Goal: Task Accomplishment & Management: Manage account settings

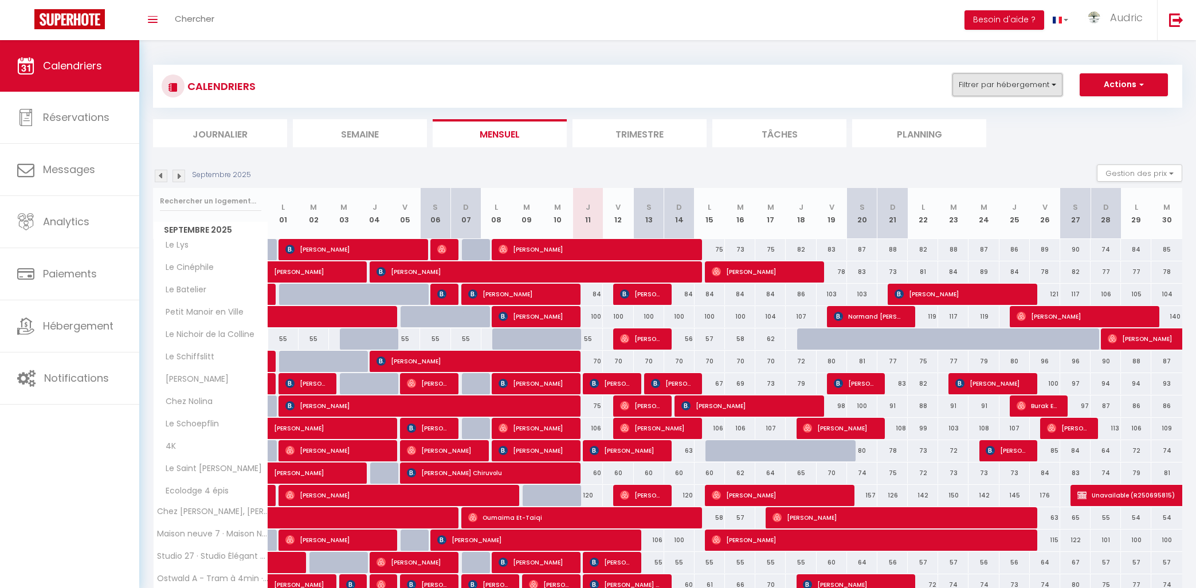
click at [1060, 83] on button "Filtrer par hébergement" at bounding box center [1007, 84] width 110 height 23
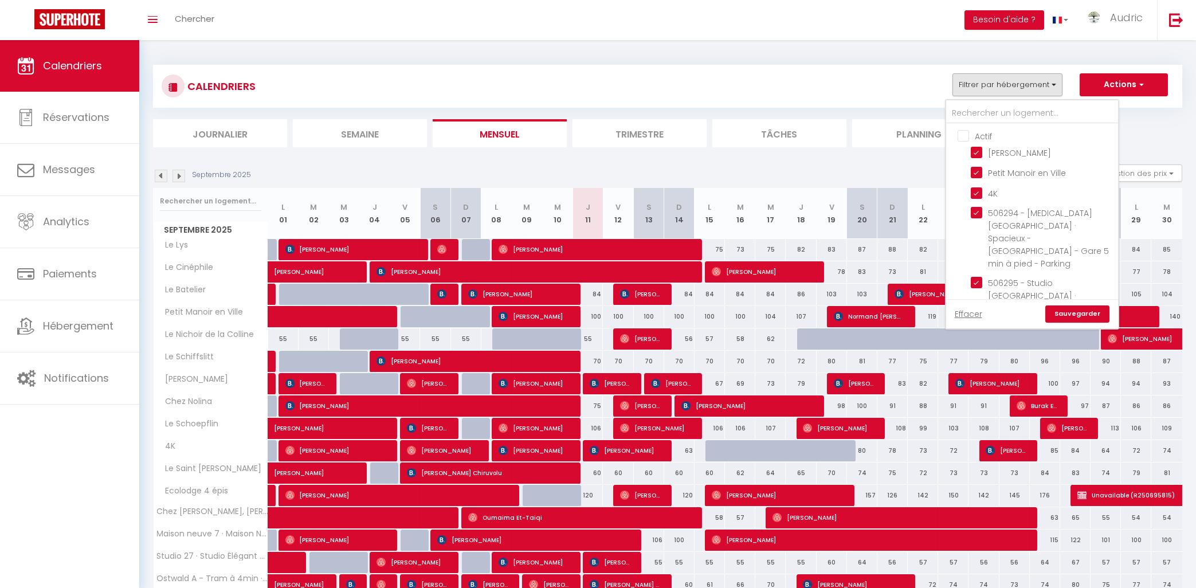
click at [961, 133] on input "Actif" at bounding box center [1044, 135] width 172 height 11
checkbox input "true"
checkbox input "false"
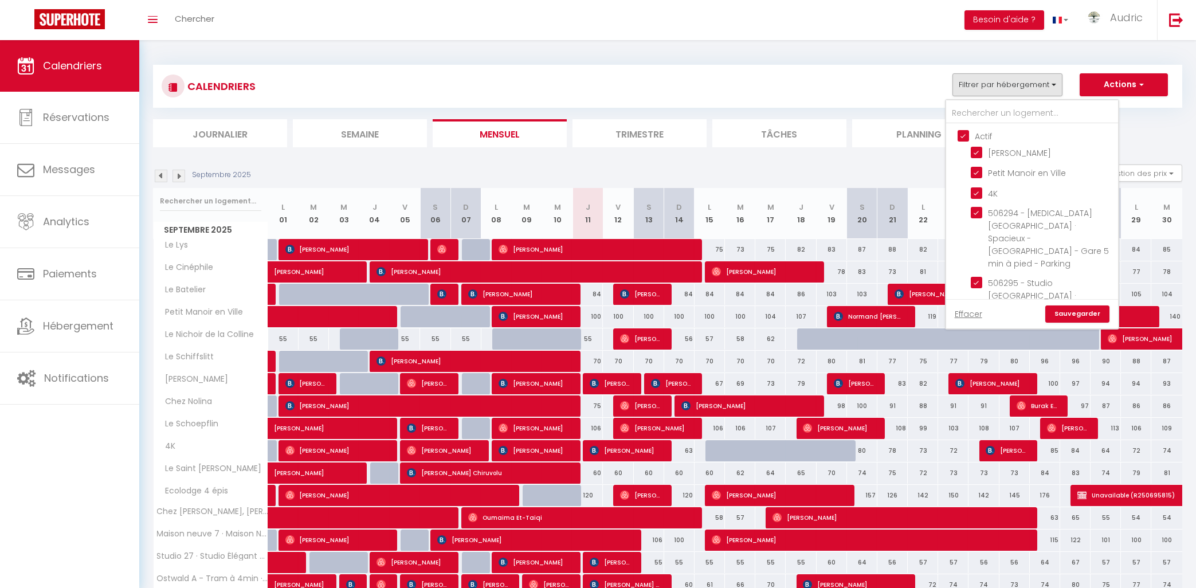
checkbox input "false"
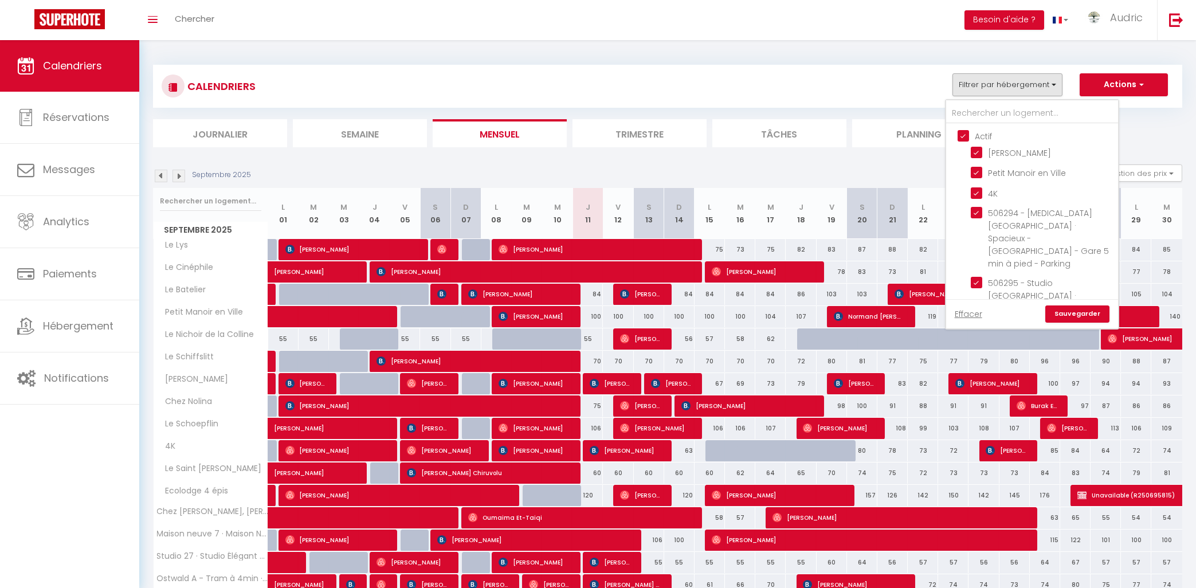
checkbox input "false"
click at [961, 133] on input "Actif" at bounding box center [1044, 135] width 172 height 11
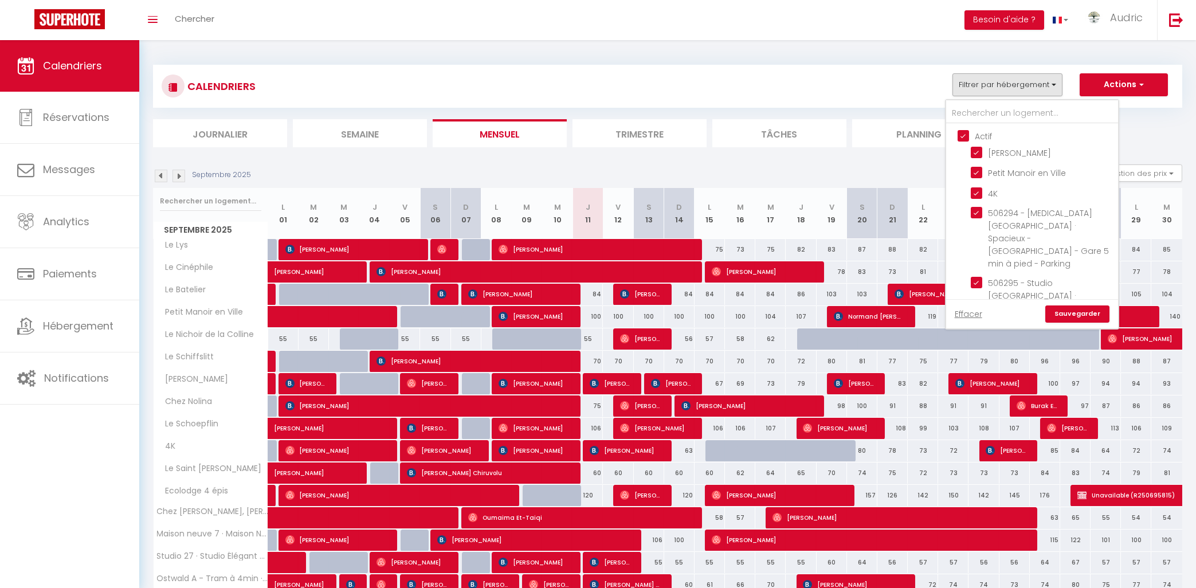
checkbox input "false"
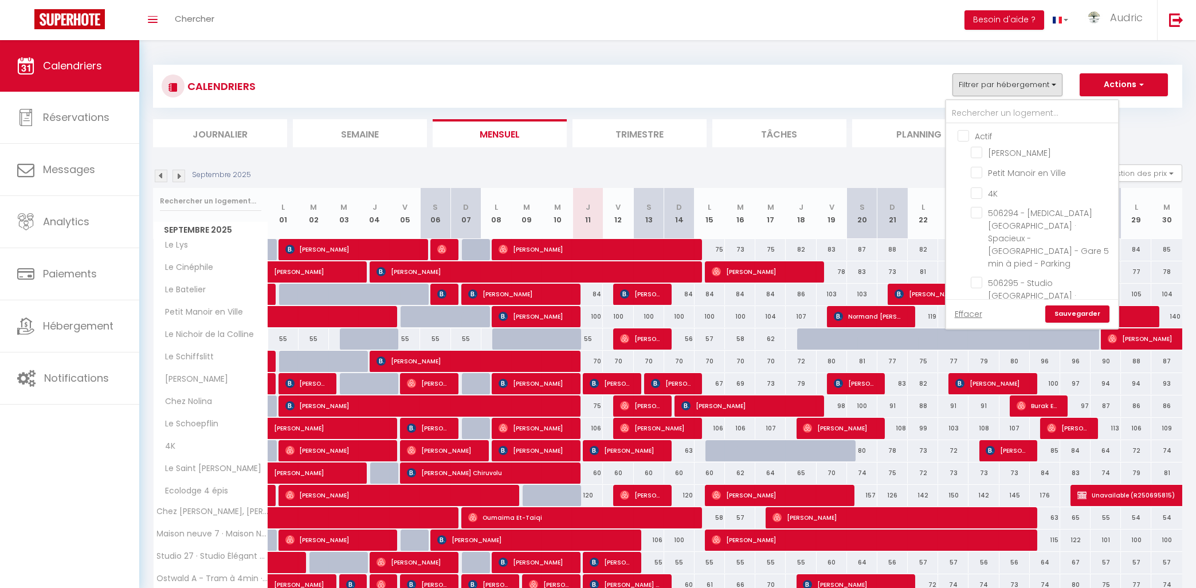
checkbox input "false"
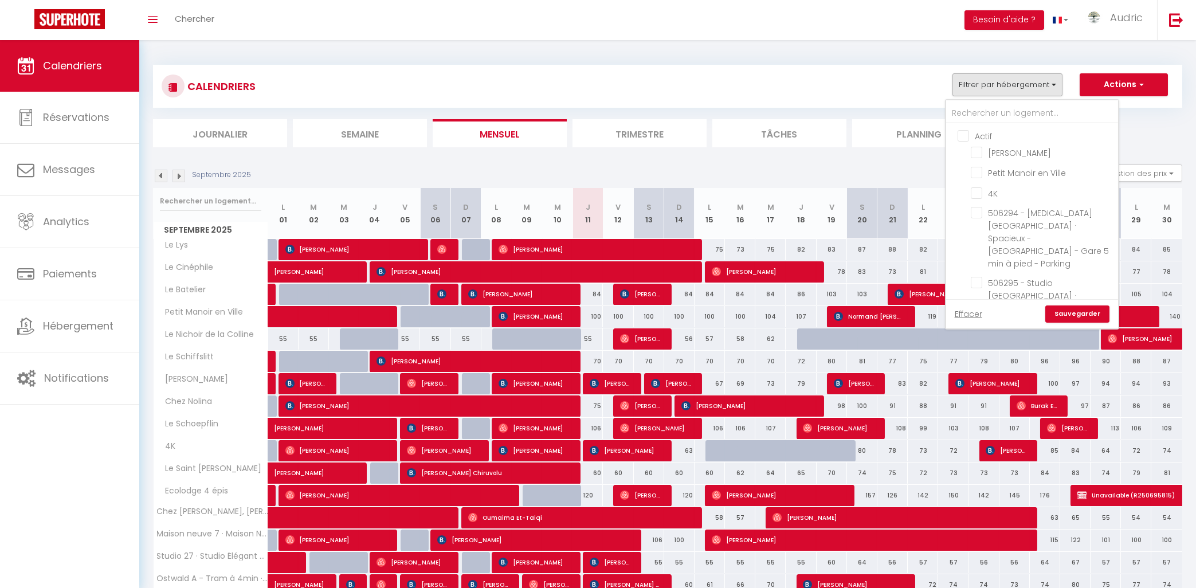
checkbox input "false"
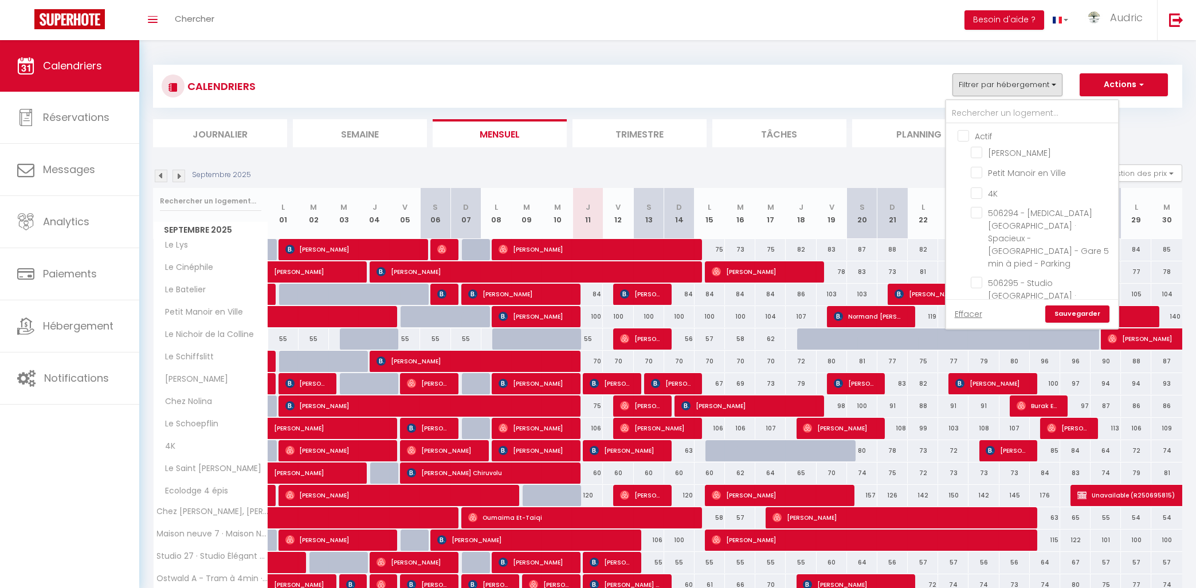
checkbox input "false"
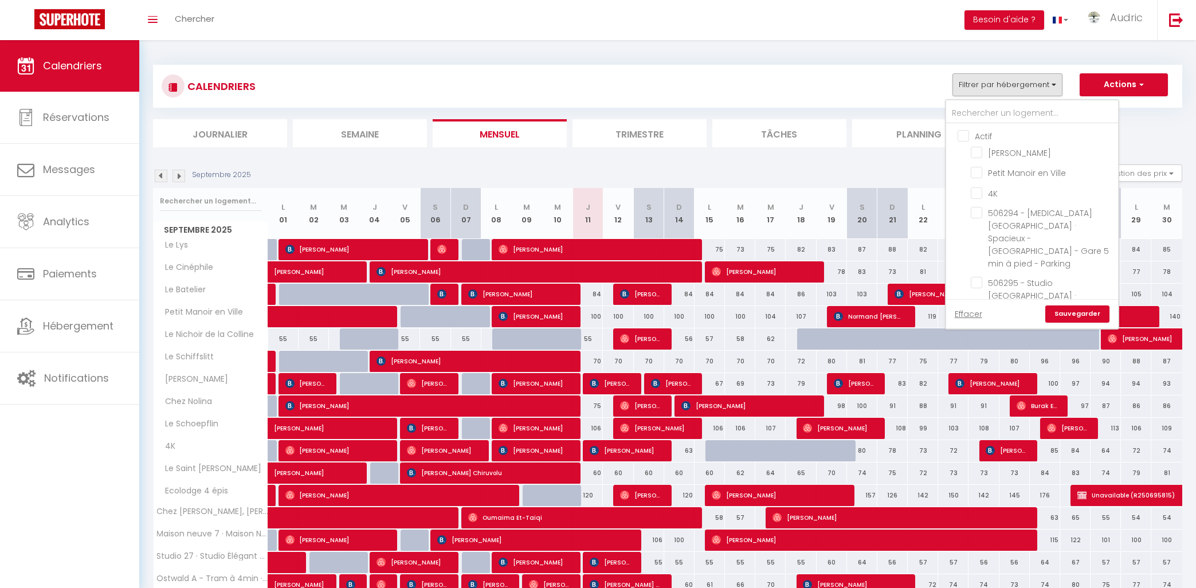
checkbox input "false"
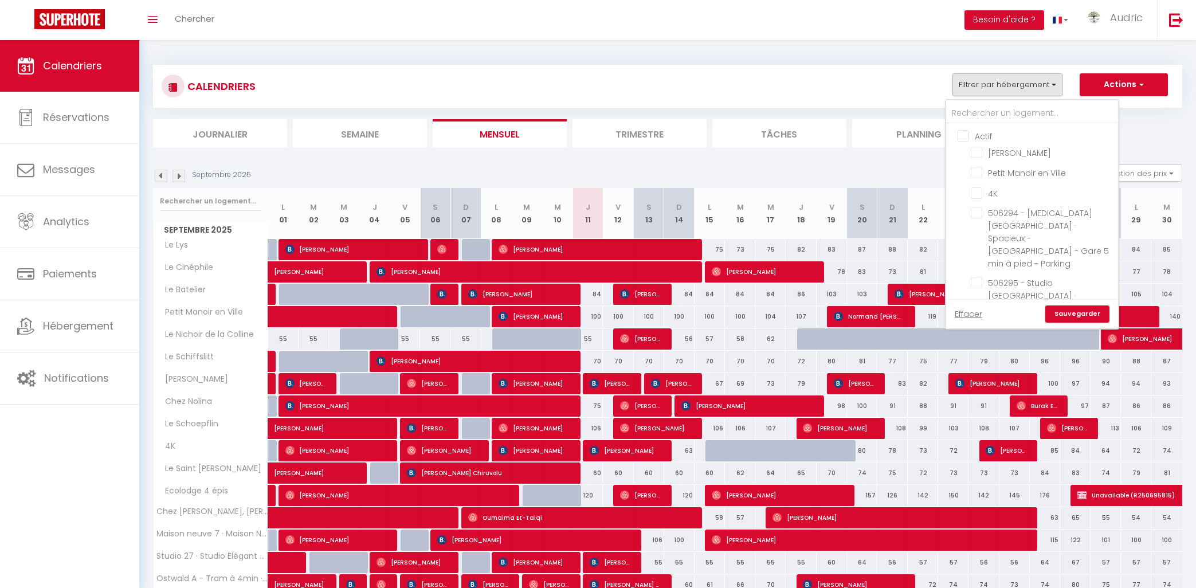
checkbox input "false"
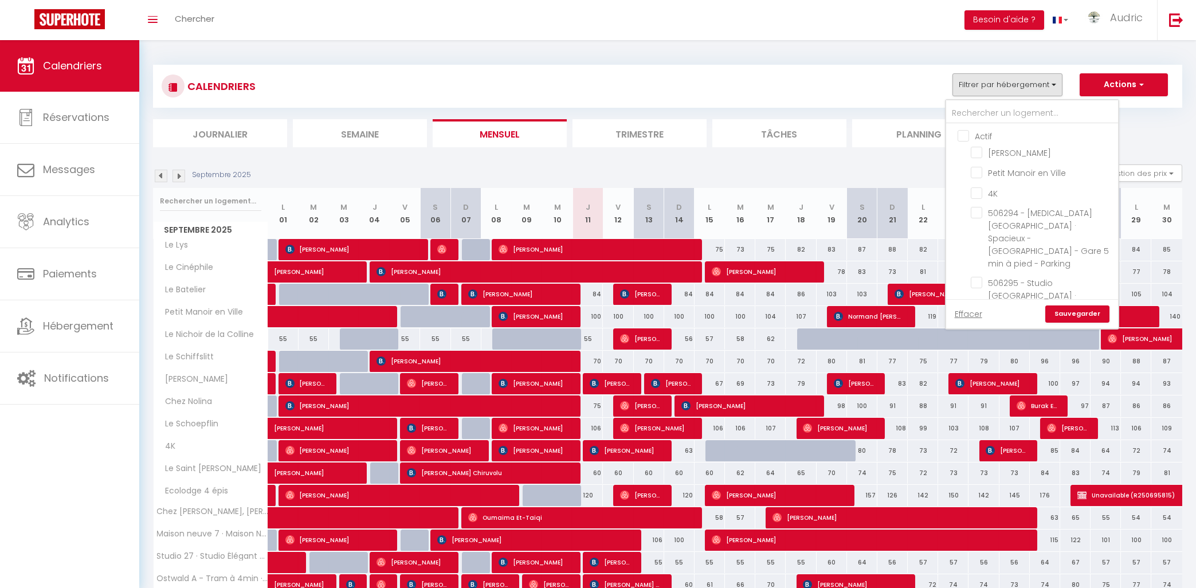
checkbox input "false"
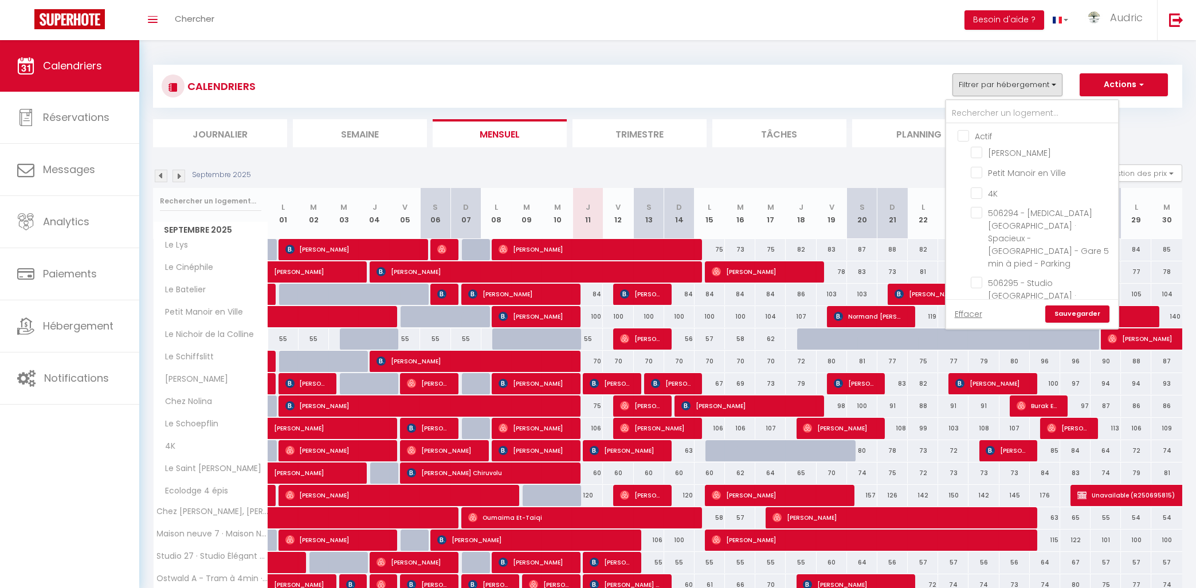
checkbox input "false"
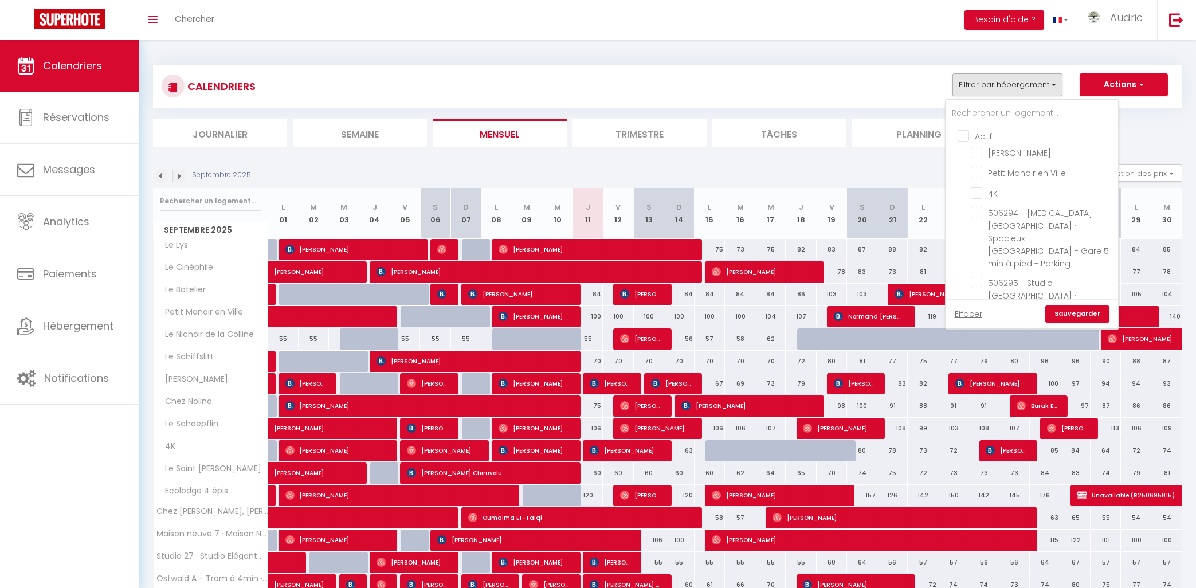
checkbox input "false"
click at [998, 108] on input "text" at bounding box center [1032, 113] width 172 height 21
type input "P"
checkbox input "false"
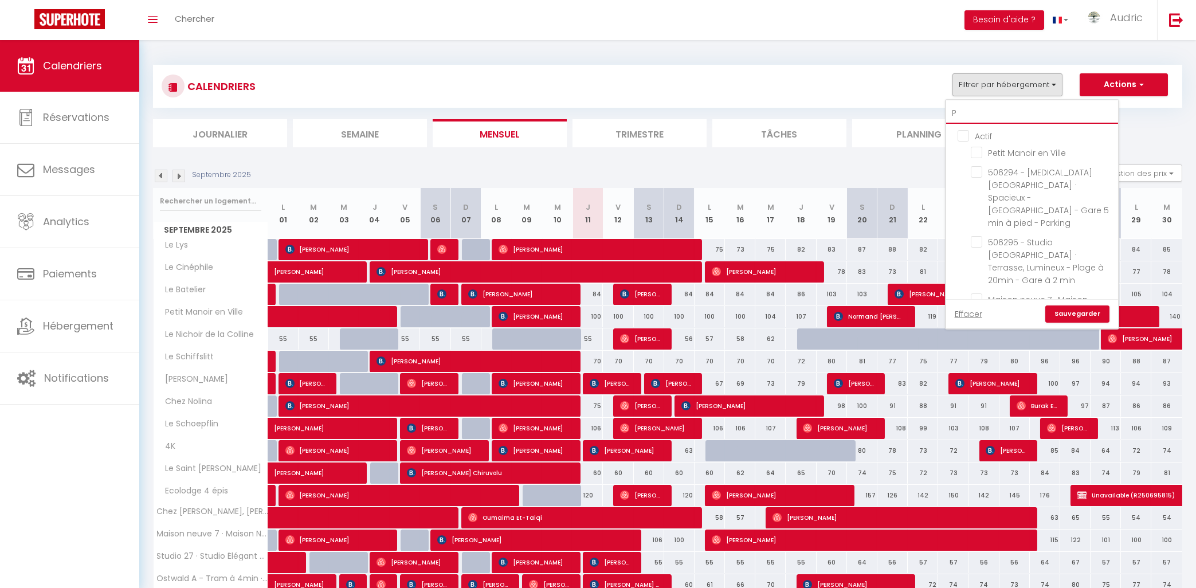
checkbox input "false"
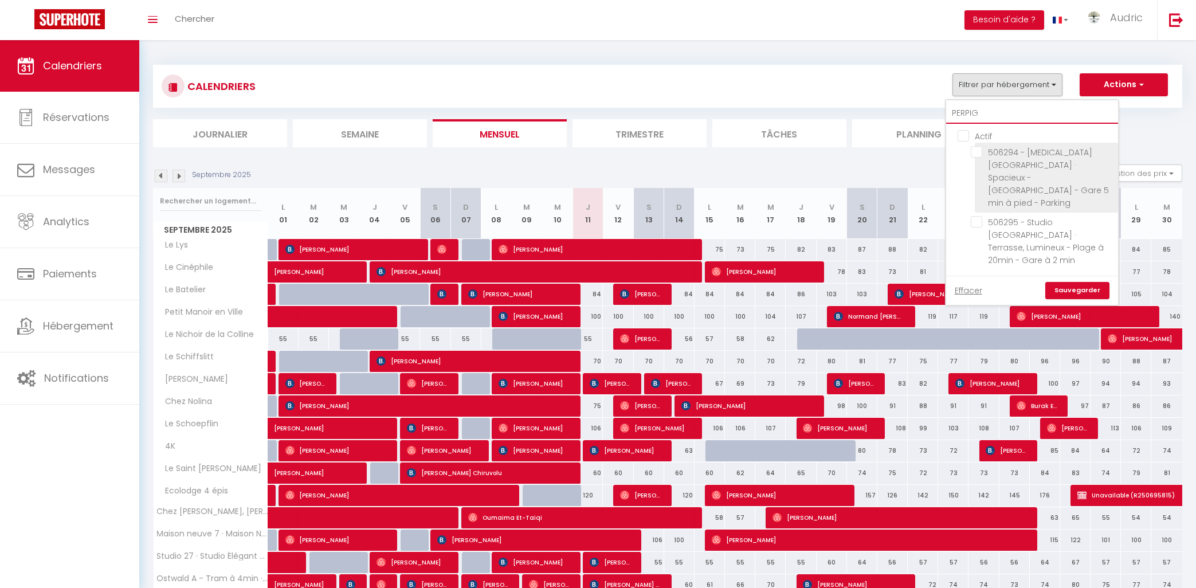
type input "PERPIG"
click at [987, 150] on input "506294 - [MEDICAL_DATA] [GEOGRAPHIC_DATA] · Spacieux - [GEOGRAPHIC_DATA] - Gare…" at bounding box center [1042, 151] width 143 height 11
checkbox input "true"
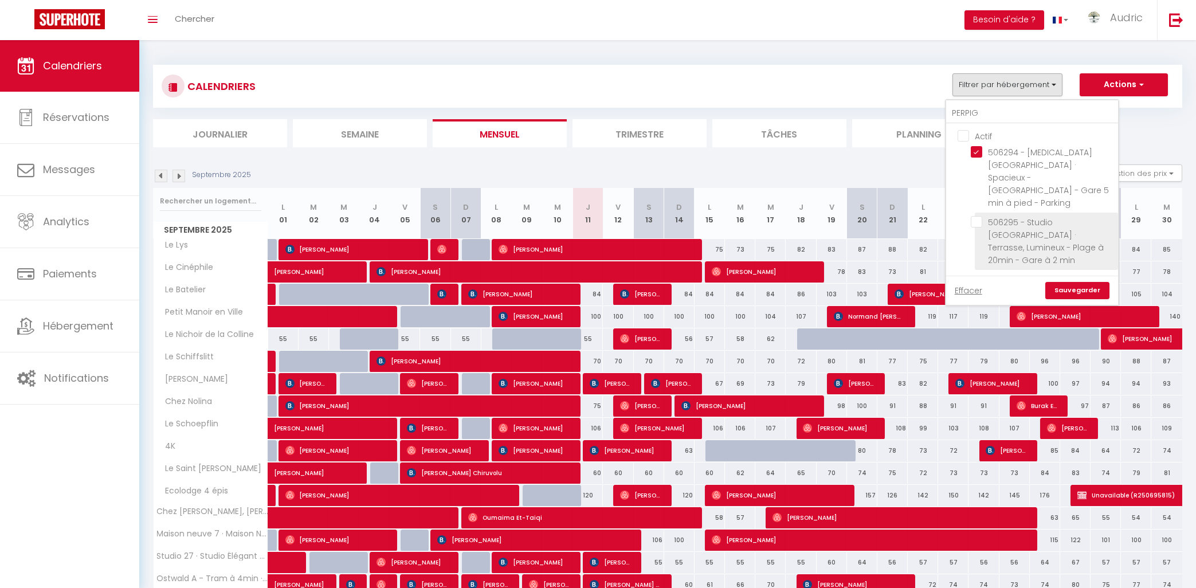
click at [980, 213] on li "506295 - Studio [GEOGRAPHIC_DATA] · Terrasse, Lumineux - Plage à 20min - Gare à…" at bounding box center [1046, 241] width 143 height 57
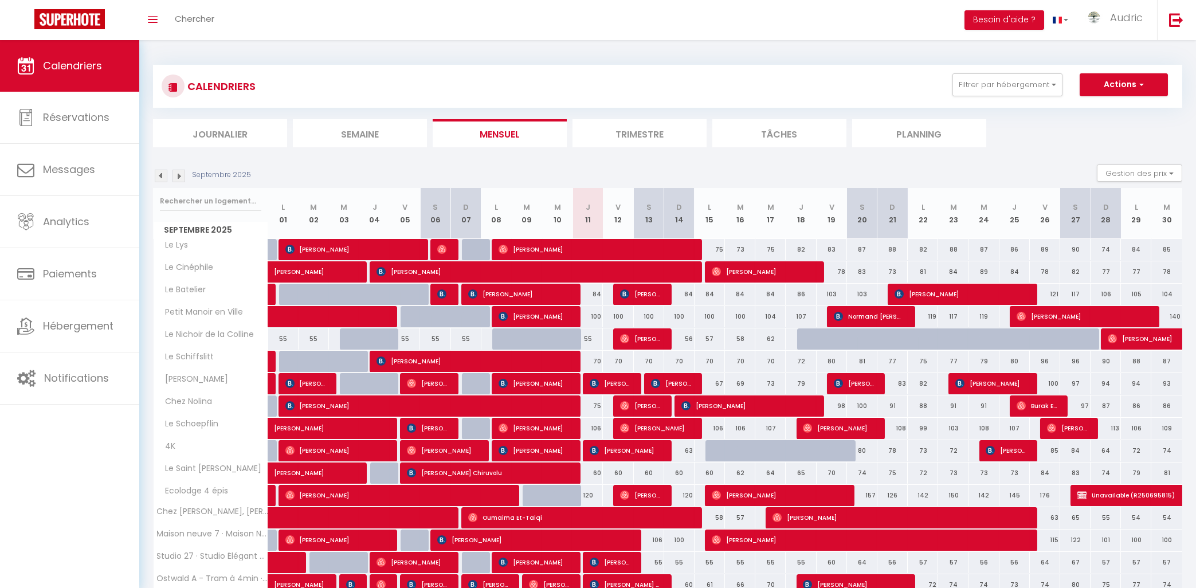
click at [1006, 70] on div "CALENDRIERS Filtrer par hébergement PERPIG Actif 506294 - [MEDICAL_DATA] Perpig…" at bounding box center [667, 86] width 1029 height 43
click at [1003, 88] on button "Filtrer par hébergement" at bounding box center [1007, 84] width 110 height 23
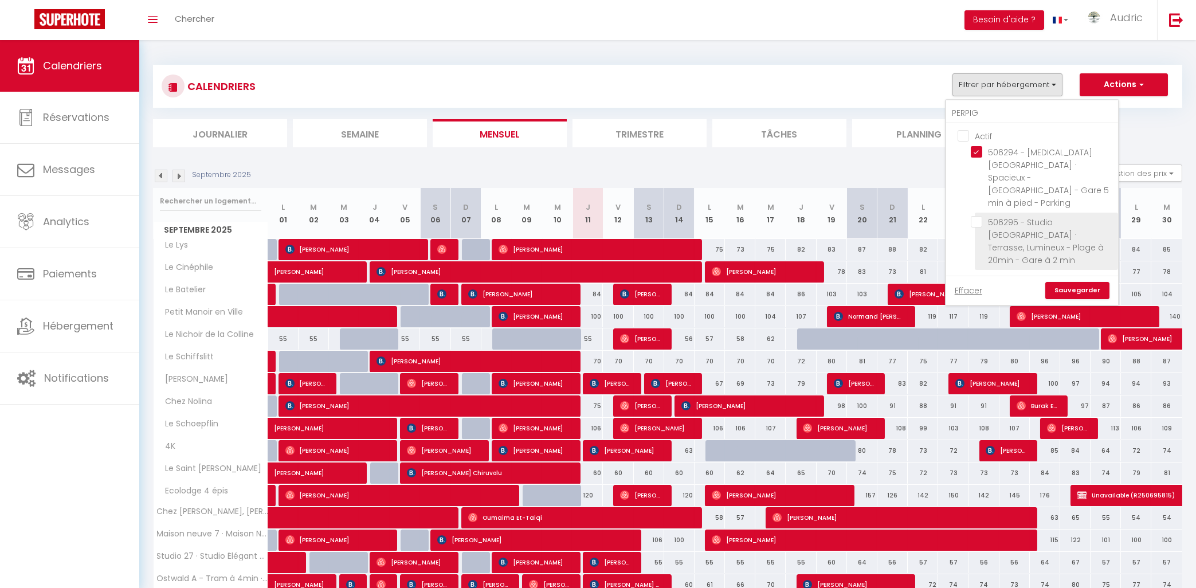
click at [979, 216] on input "506295 - Studio [GEOGRAPHIC_DATA] · Terrasse, Lumineux - Plage à 20min - Gare à…" at bounding box center [1042, 221] width 143 height 11
checkbox input "true"
click at [1068, 282] on link "Sauvegarder" at bounding box center [1077, 290] width 64 height 17
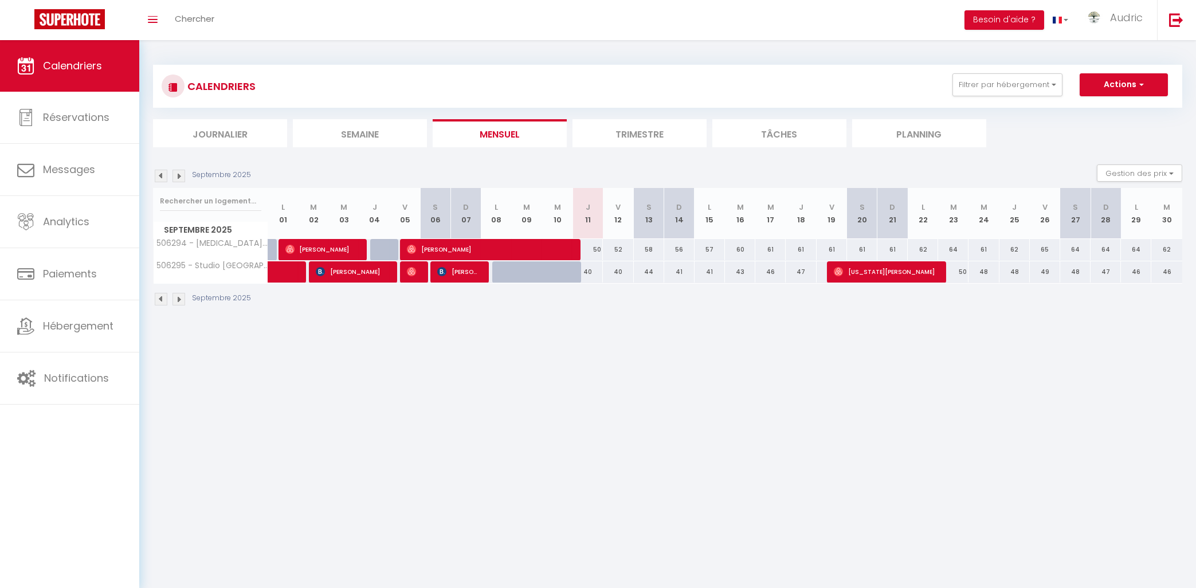
click at [163, 171] on img at bounding box center [161, 176] width 13 height 13
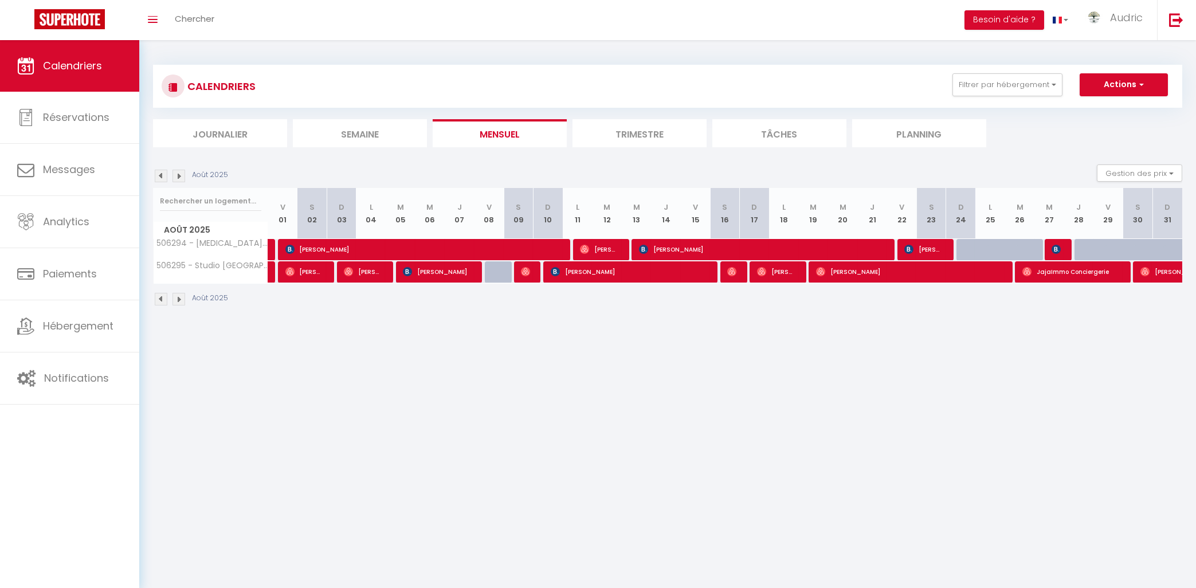
click at [1056, 253] on img at bounding box center [1056, 249] width 9 height 9
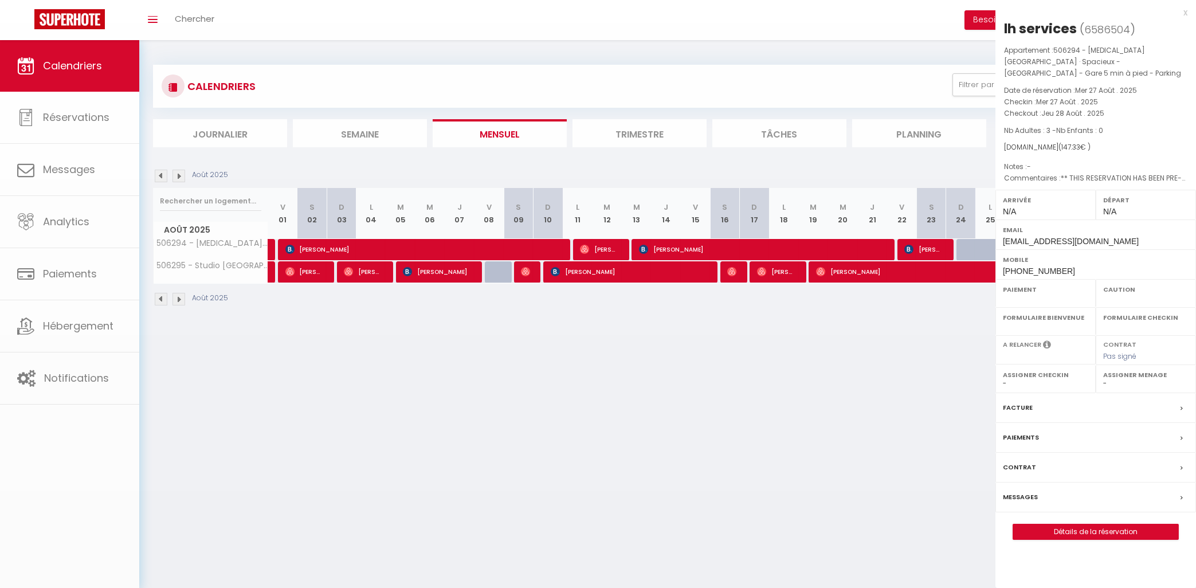
select select "OK"
select select "0"
select select "1"
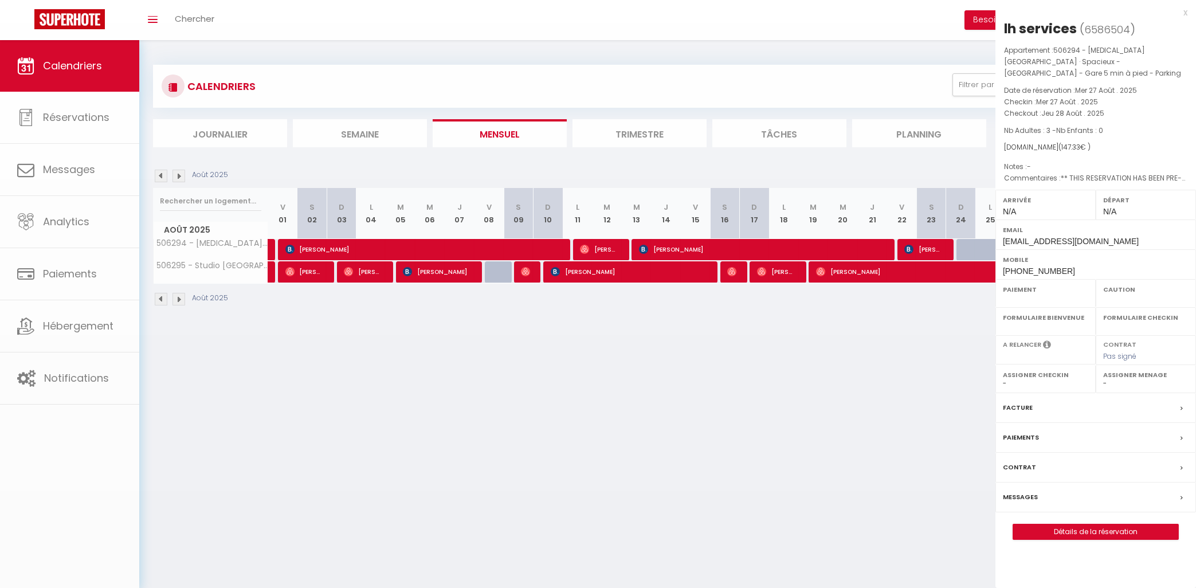
select select
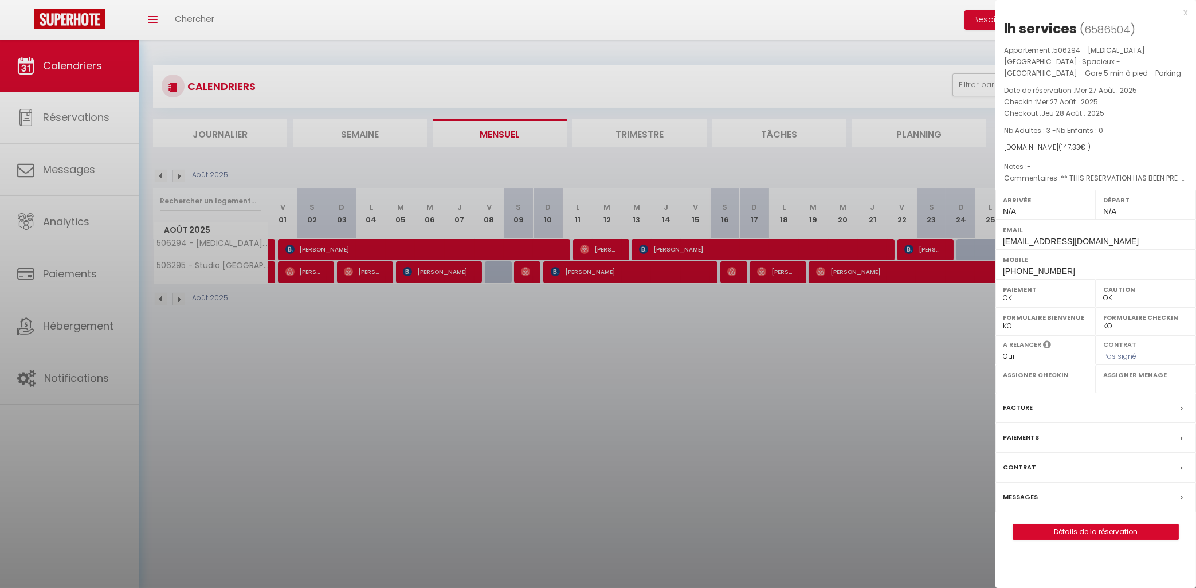
select select "42845"
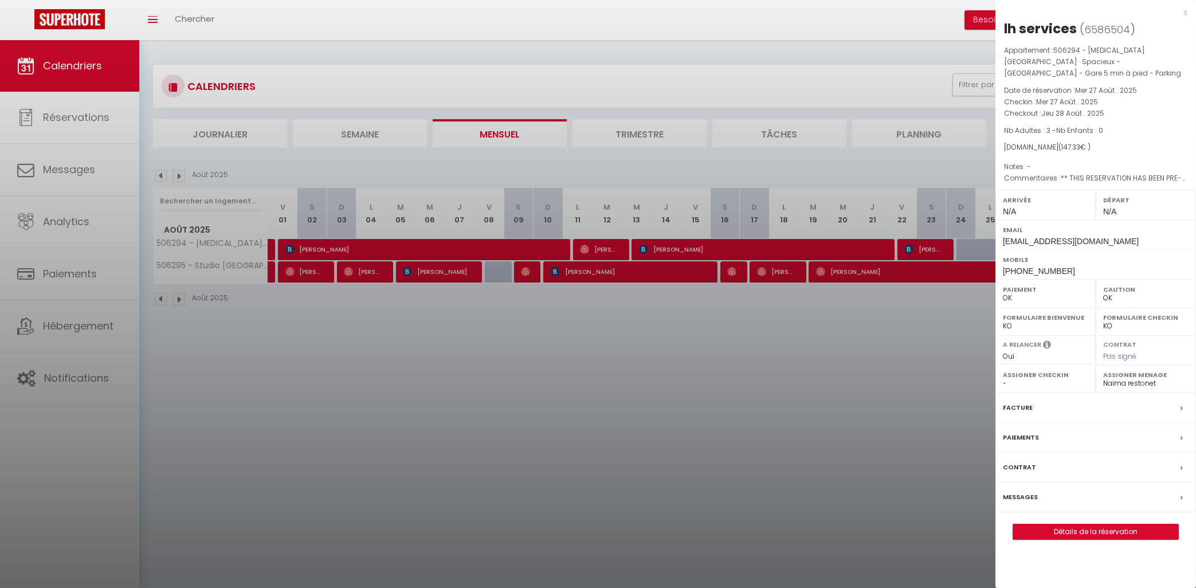
click at [1030, 402] on label "Facture" at bounding box center [1018, 408] width 30 height 12
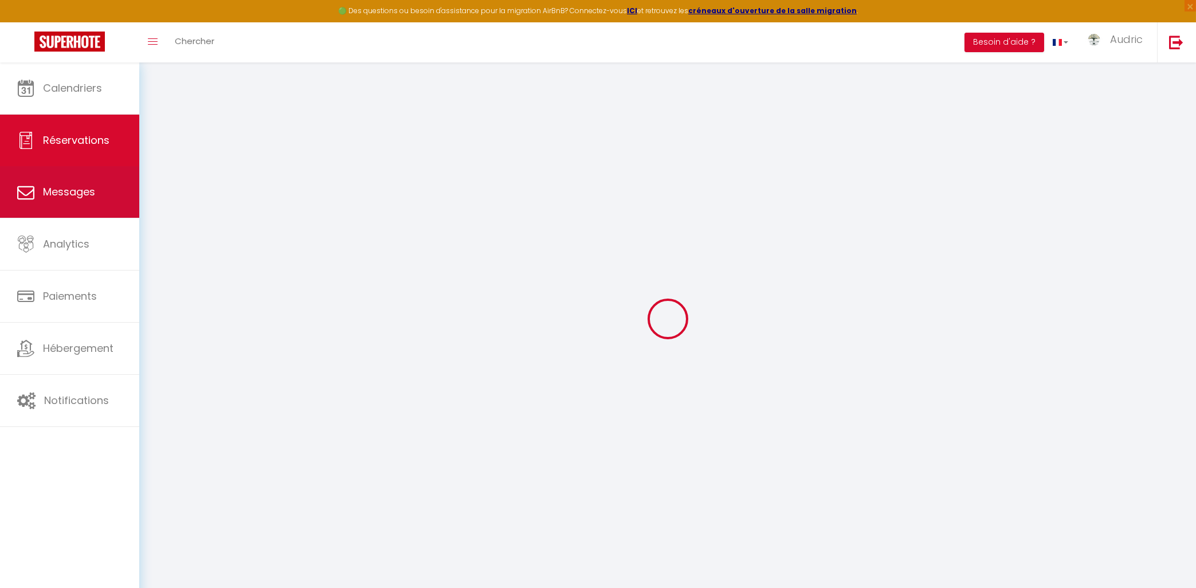
select select
checkbox input "false"
select select
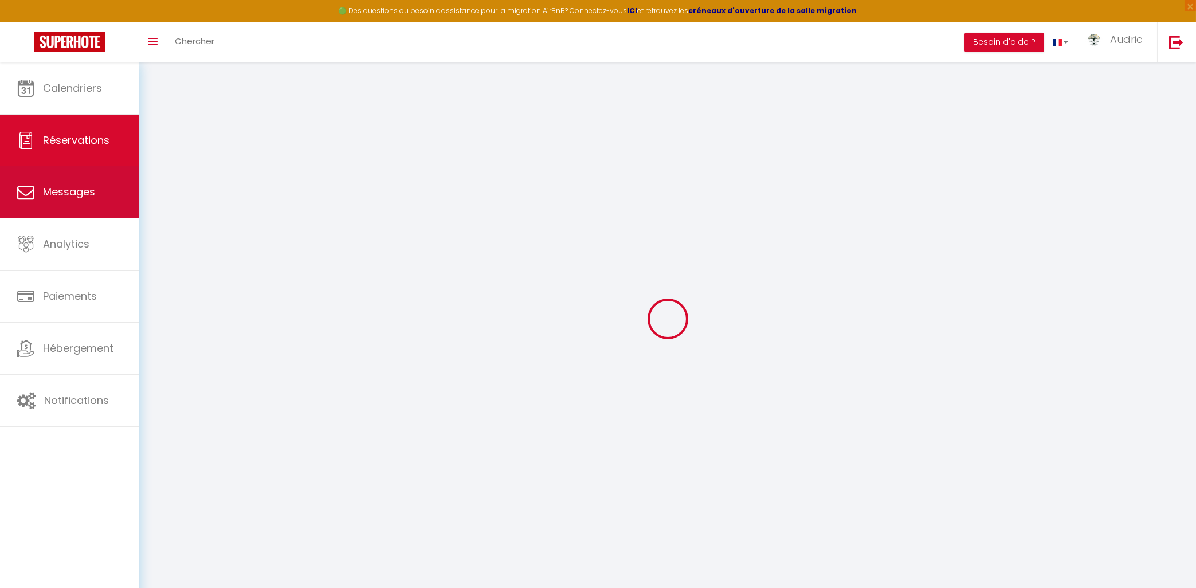
checkbox input "false"
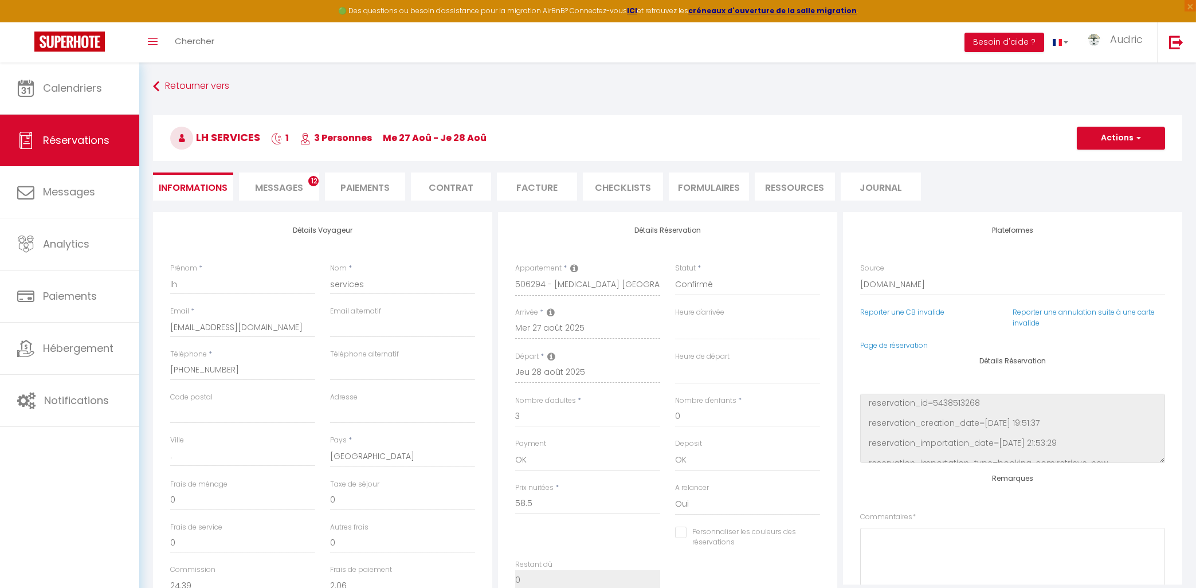
select select
checkbox input "false"
type textarea "** THIS RESERVATION HAS BEEN PRE-PAID ** BOOKING NOTE : Payment charge is EUR 2…"
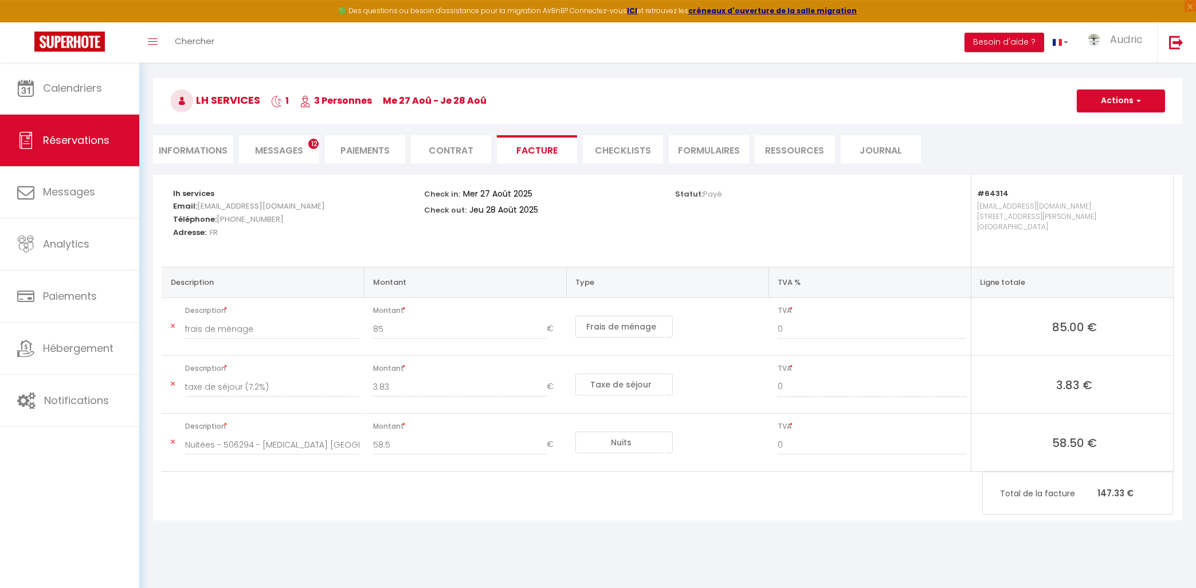
scroll to position [61, 0]
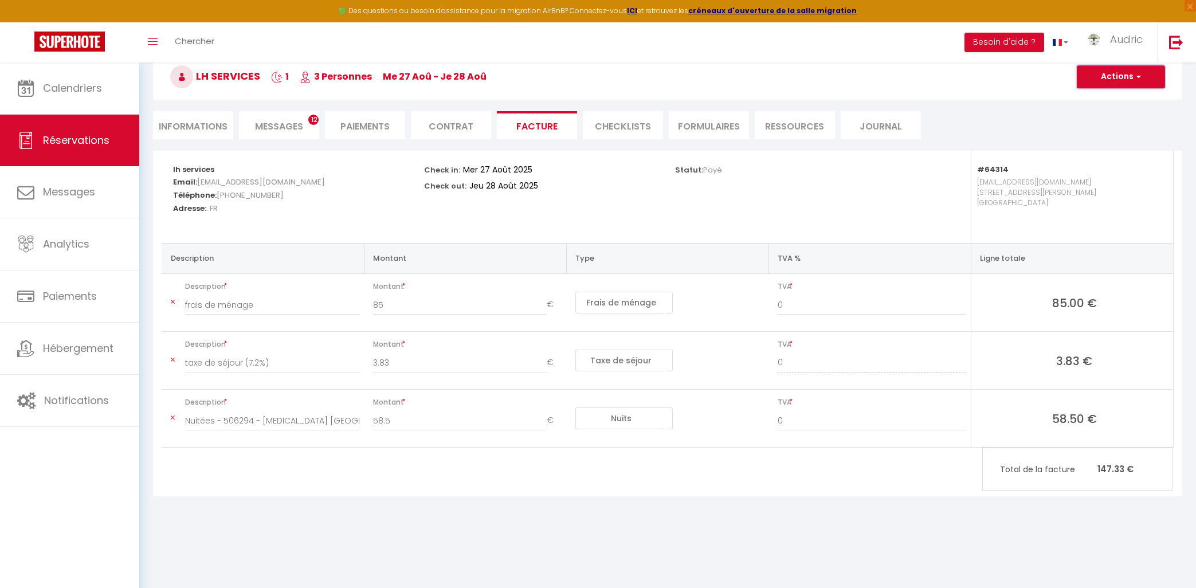
click at [1116, 80] on button "Actions" at bounding box center [1121, 76] width 88 height 23
click at [1103, 115] on link "Aperçu et éditer" at bounding box center [1112, 116] width 96 height 15
click at [1115, 77] on button "Actions" at bounding box center [1121, 76] width 88 height 23
click at [1105, 121] on link "Aperçu et éditer" at bounding box center [1112, 116] width 96 height 15
click at [1124, 81] on button "Actions" at bounding box center [1121, 76] width 88 height 23
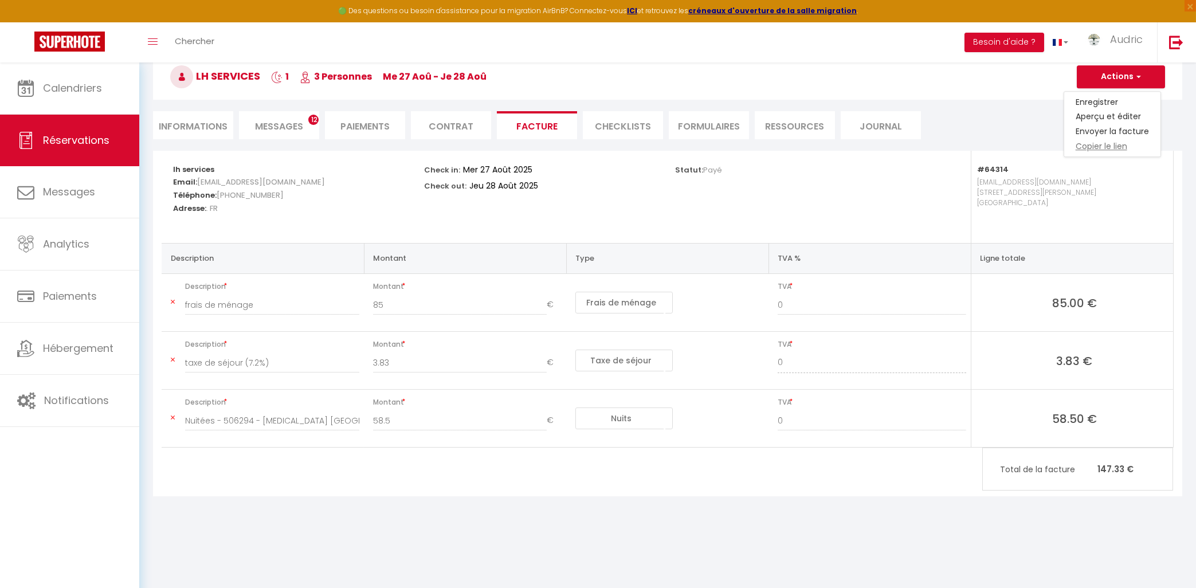
click at [1123, 147] on link "Copier le lien" at bounding box center [1112, 146] width 96 height 15
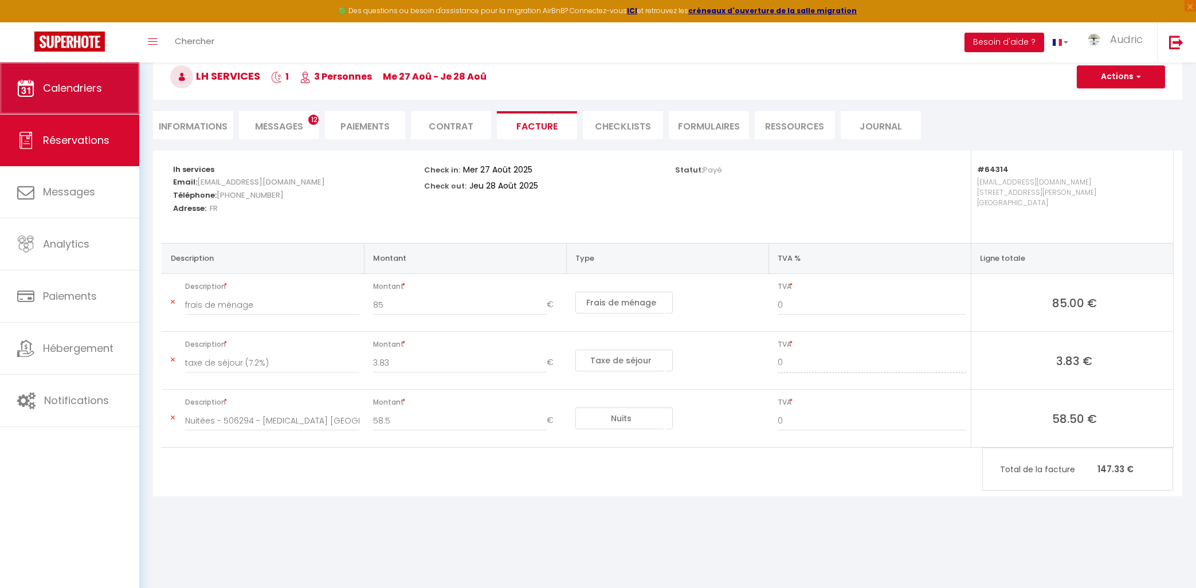
click at [99, 93] on span "Calendriers" at bounding box center [72, 88] width 59 height 14
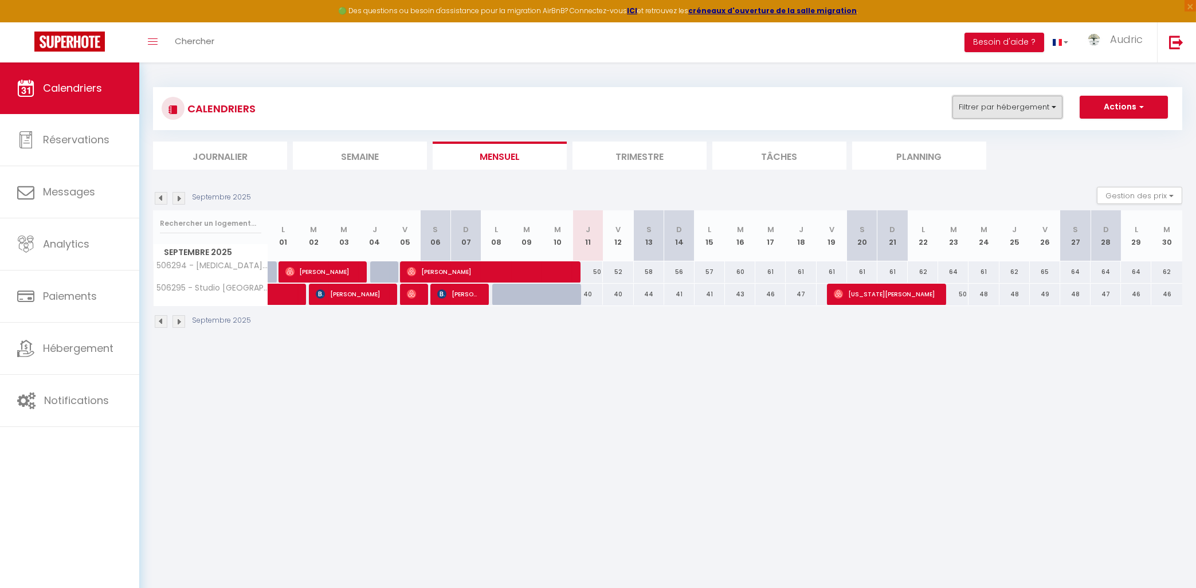
click at [970, 100] on button "Filtrer par hébergement" at bounding box center [1007, 107] width 110 height 23
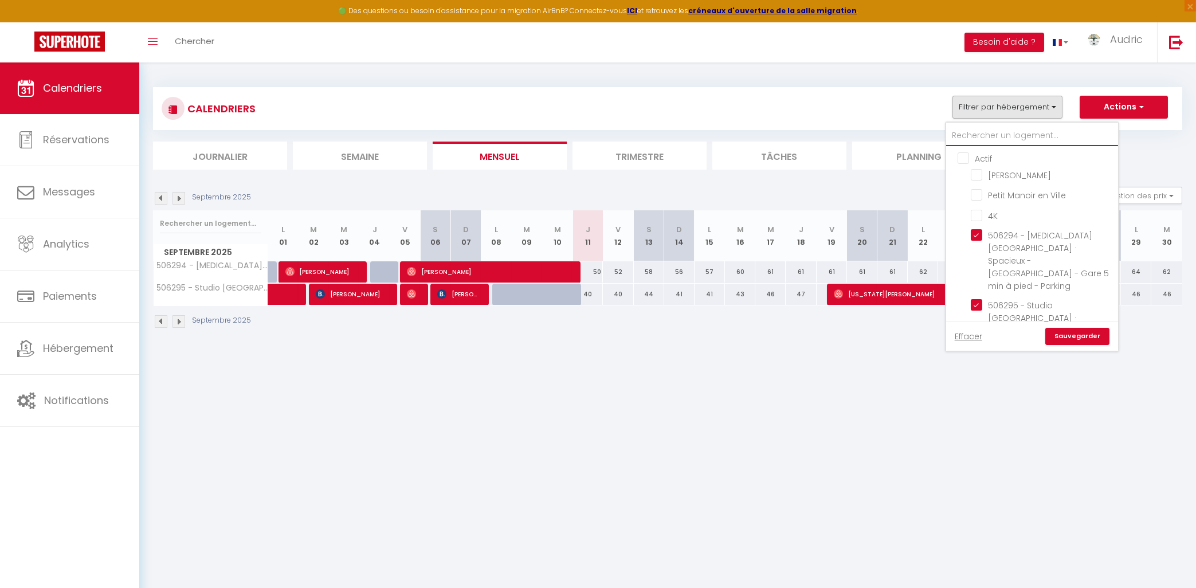
click at [971, 143] on input "text" at bounding box center [1032, 136] width 172 height 21
type input "s"
checkbox input "false"
checkbox input "true"
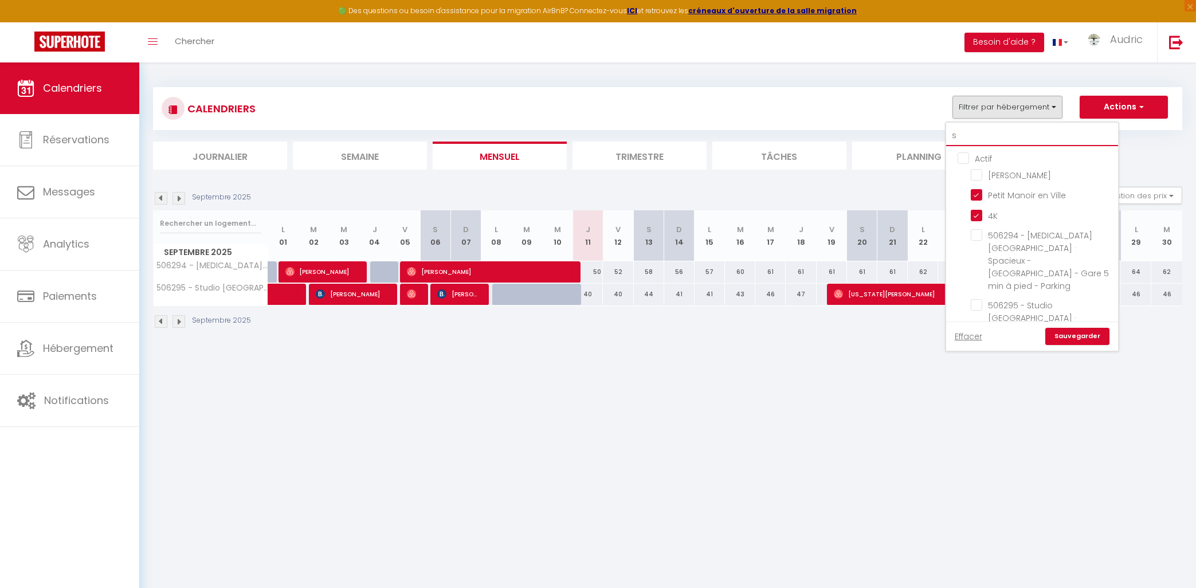
checkbox input "false"
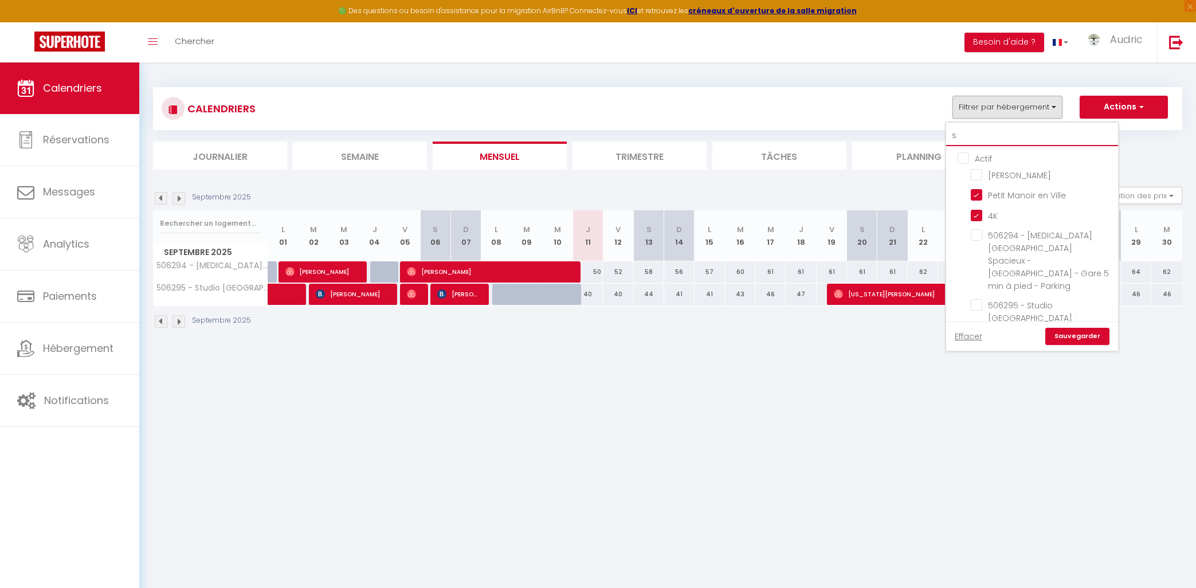
checkbox input "false"
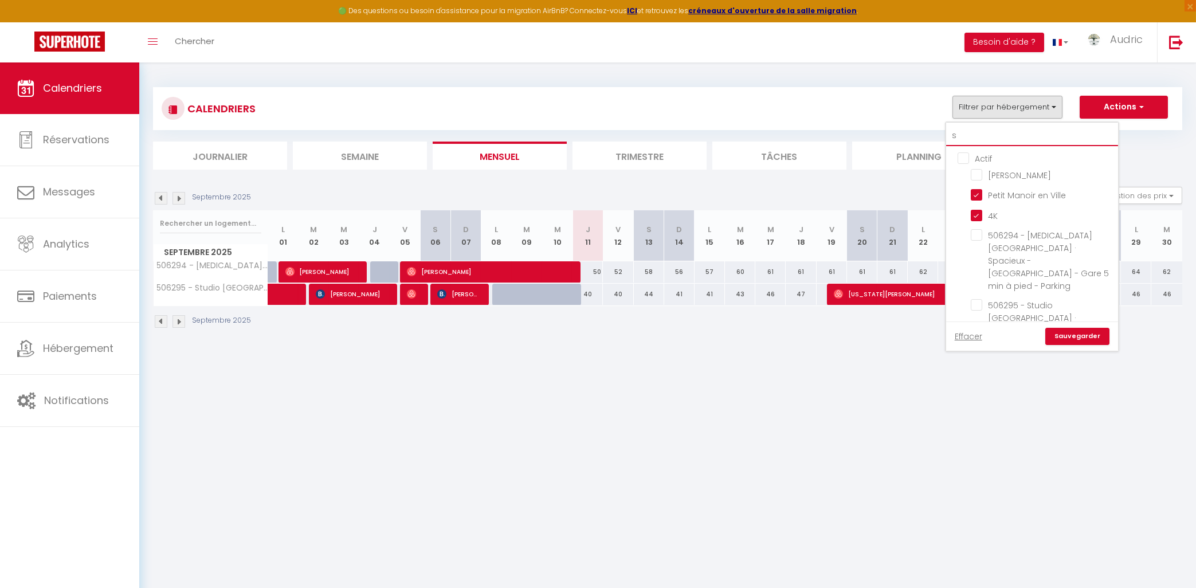
checkbox input "false"
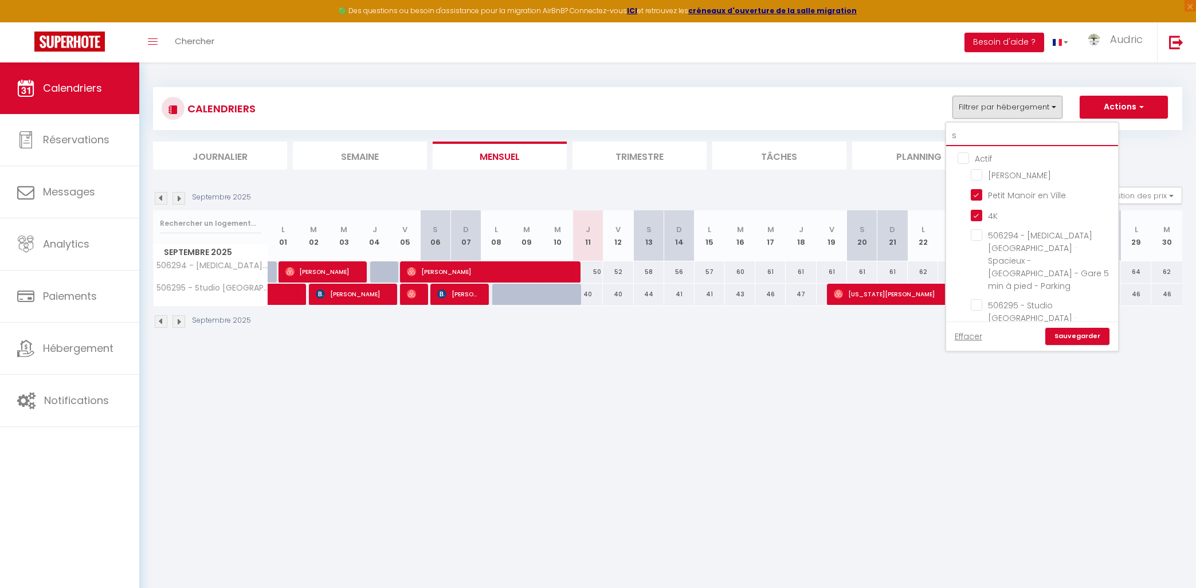
checkbox input "false"
type input "sa"
checkbox input "false"
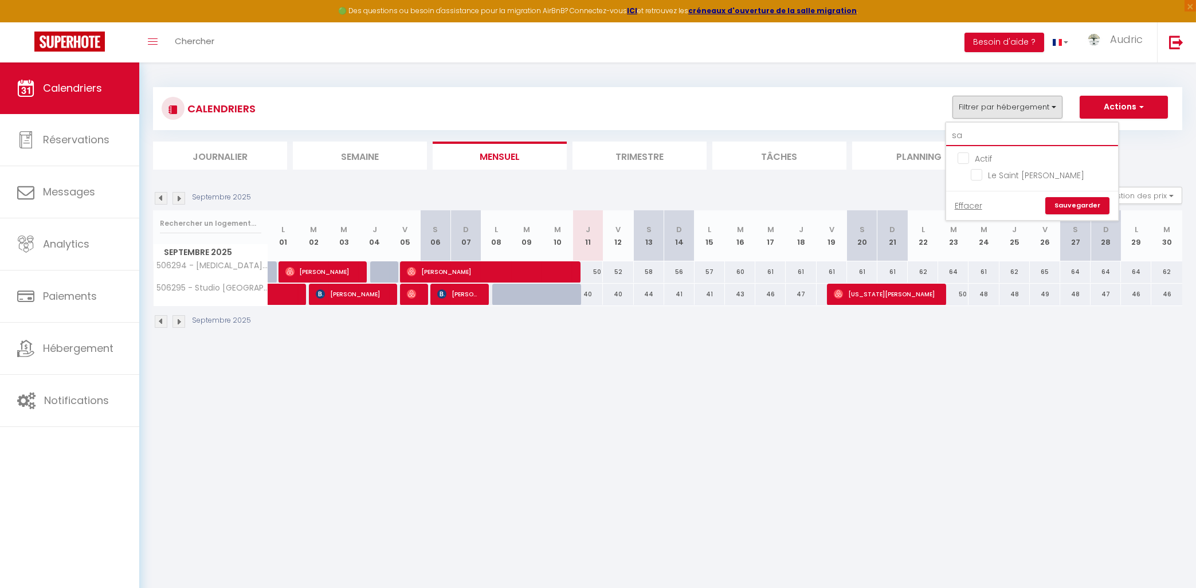
type input "sai"
checkbox input "false"
type input "sain"
checkbox input "false"
type input "saint"
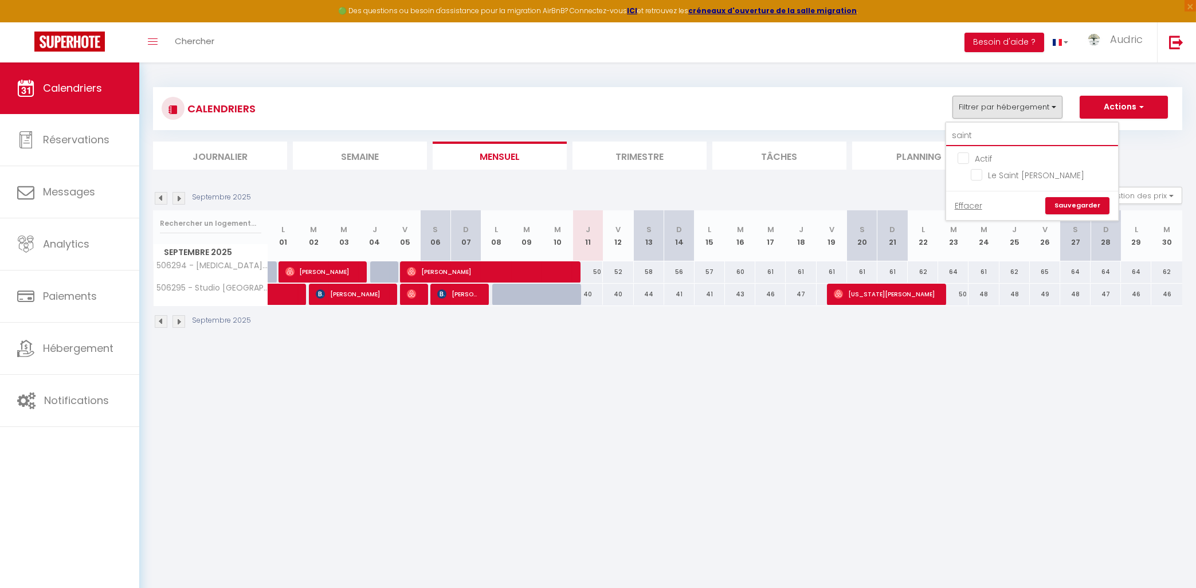
checkbox input "false"
type input "saint"
click at [975, 178] on input "Le Saint [PERSON_NAME]" at bounding box center [1042, 173] width 143 height 11
checkbox input "true"
click at [1097, 214] on link "Sauvegarder" at bounding box center [1077, 205] width 64 height 17
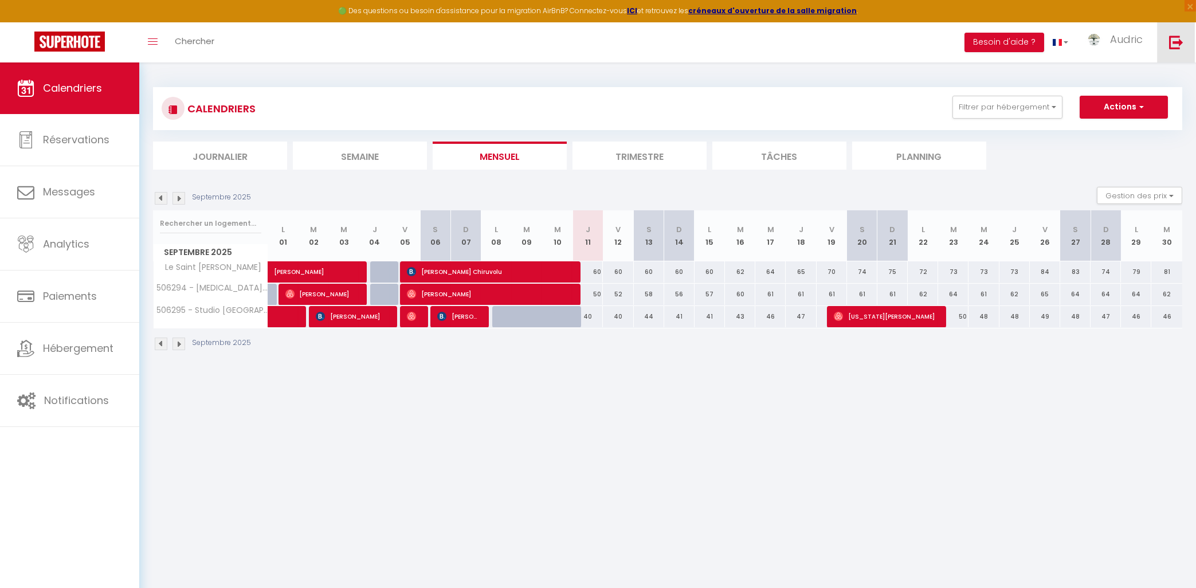
click at [1165, 49] on link at bounding box center [1176, 42] width 38 height 40
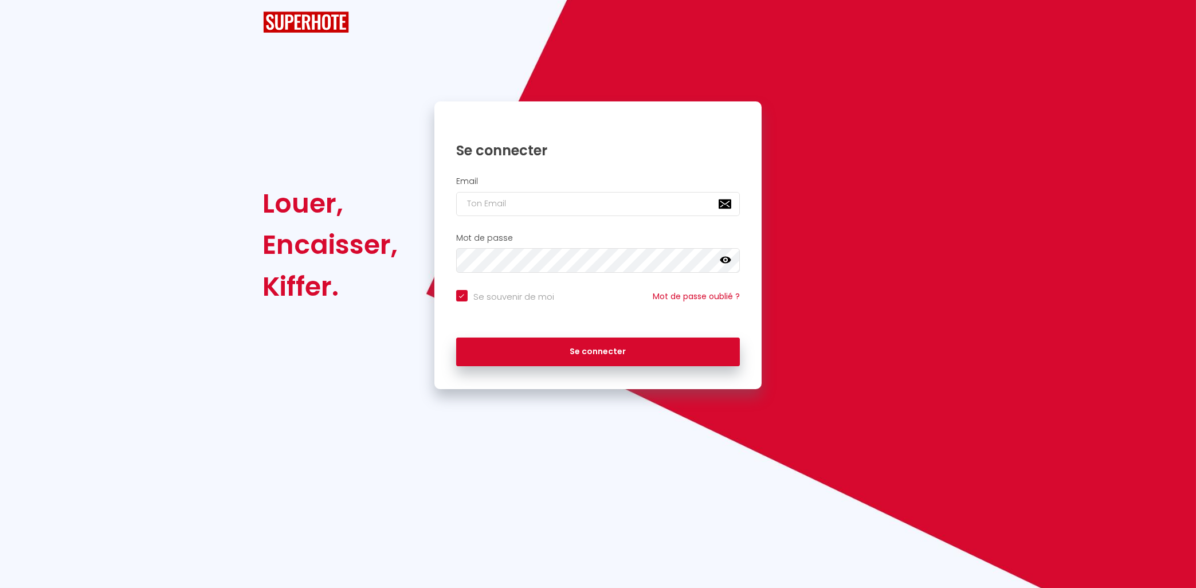
checkbox input "true"
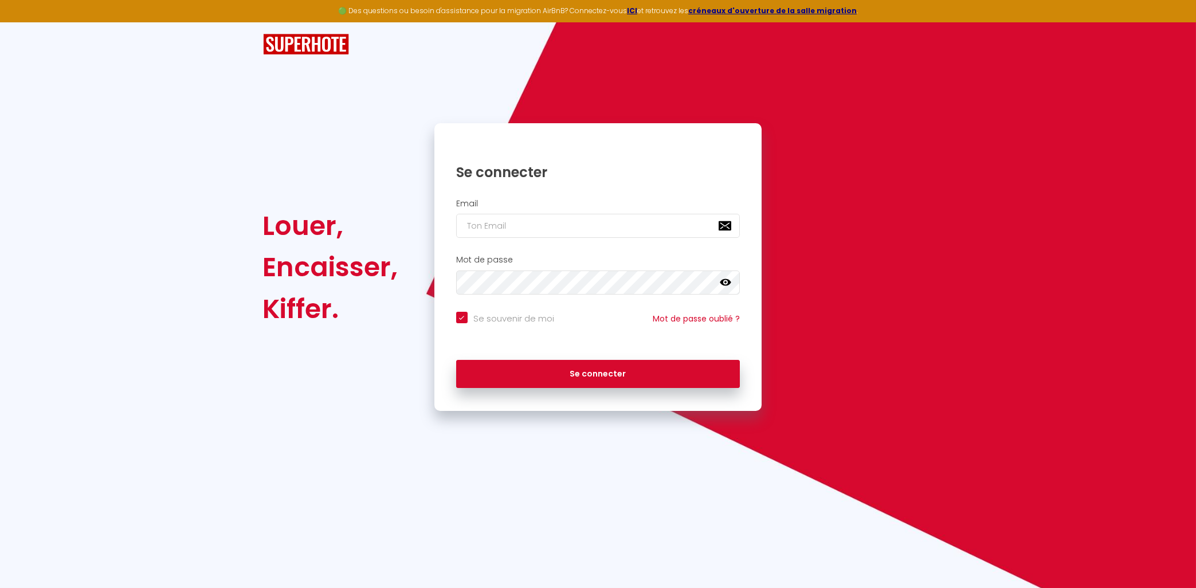
click at [644, 197] on div "Email" at bounding box center [598, 221] width 328 height 57
click at [641, 213] on div "Email" at bounding box center [598, 219] width 313 height 40
click at [640, 219] on input "email" at bounding box center [598, 226] width 284 height 24
type input "[EMAIL_ADDRESS][DOMAIN_NAME]"
checkbox input "true"
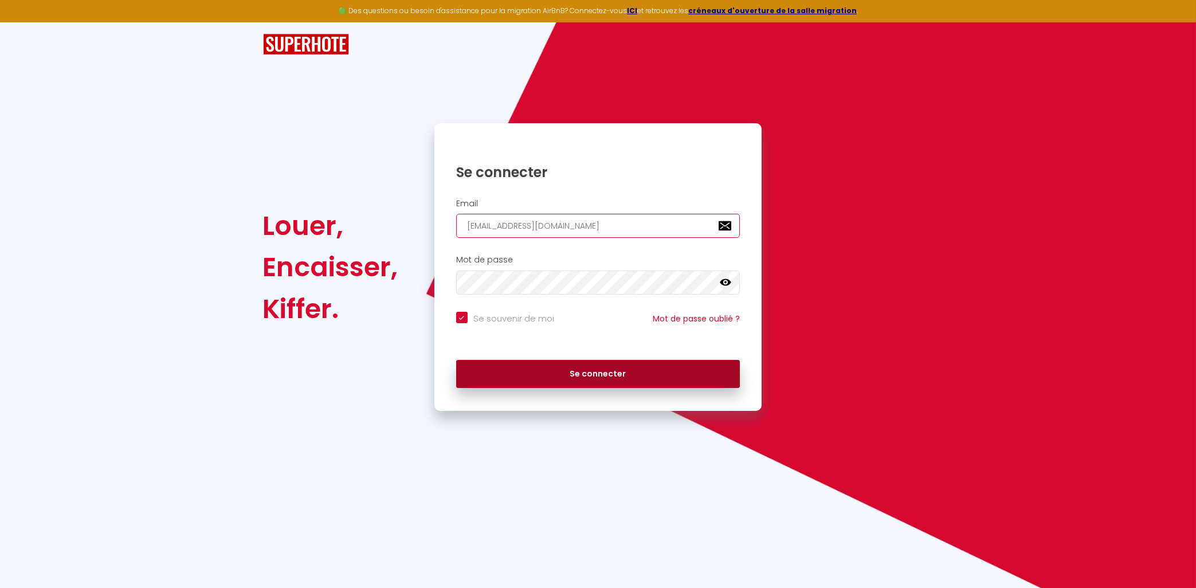
type input "[EMAIL_ADDRESS][DOMAIN_NAME]"
click at [589, 374] on button "Se connecter" at bounding box center [598, 374] width 284 height 29
checkbox input "true"
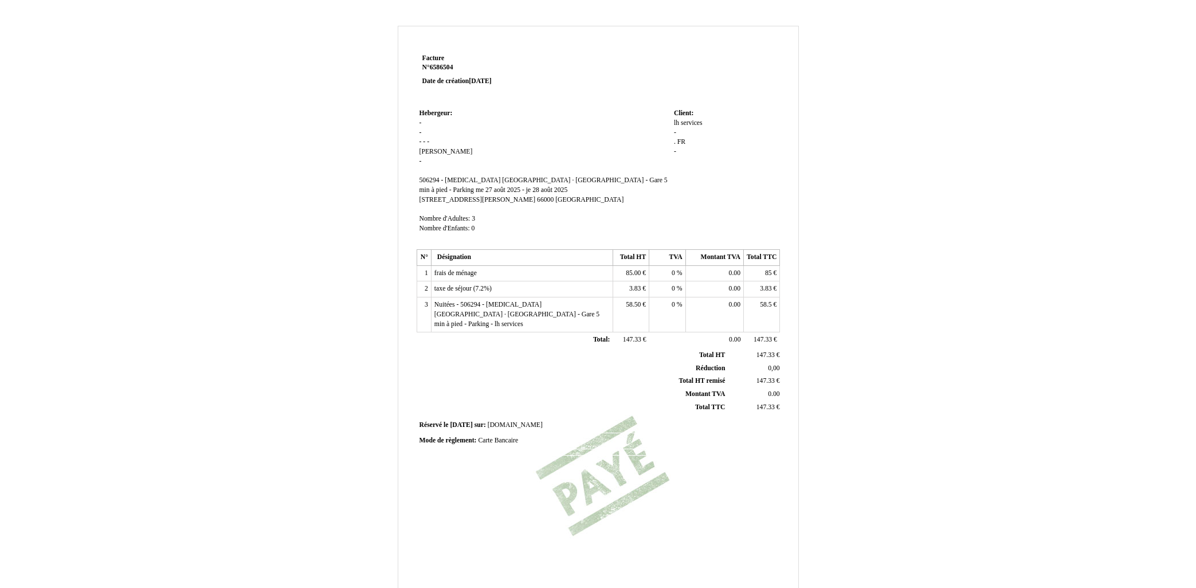
click at [701, 135] on div "lh lh services services - . . FR FR -" at bounding box center [725, 143] width 103 height 48
click at [681, 132] on div "lh lh services services - . . FR FR -" at bounding box center [725, 143] width 103 height 48
click at [676, 134] on span "-" at bounding box center [675, 132] width 2 height 7
type input "3 AVENUE CLAUDE DEBUSSY"
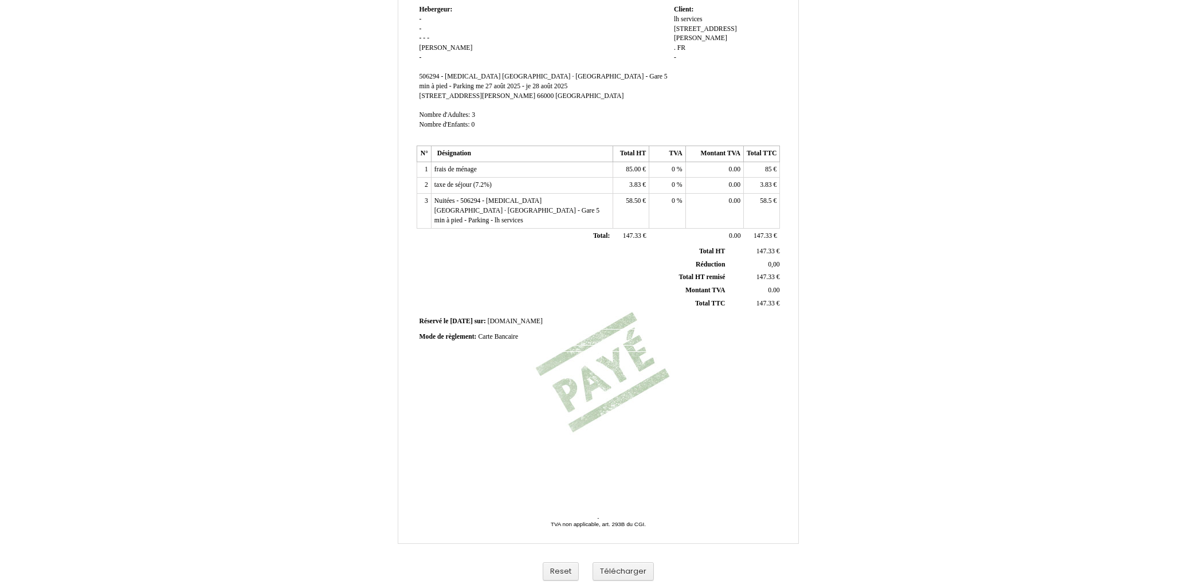
click at [676, 44] on span "." at bounding box center [675, 47] width 2 height 7
type input "GENNEVILLIERS 92230"
click at [829, 79] on div "Facture Facture N° 6586504 6586504 Date de création 27 August 2025 Hebergeur: H…" at bounding box center [598, 254] width 670 height 665
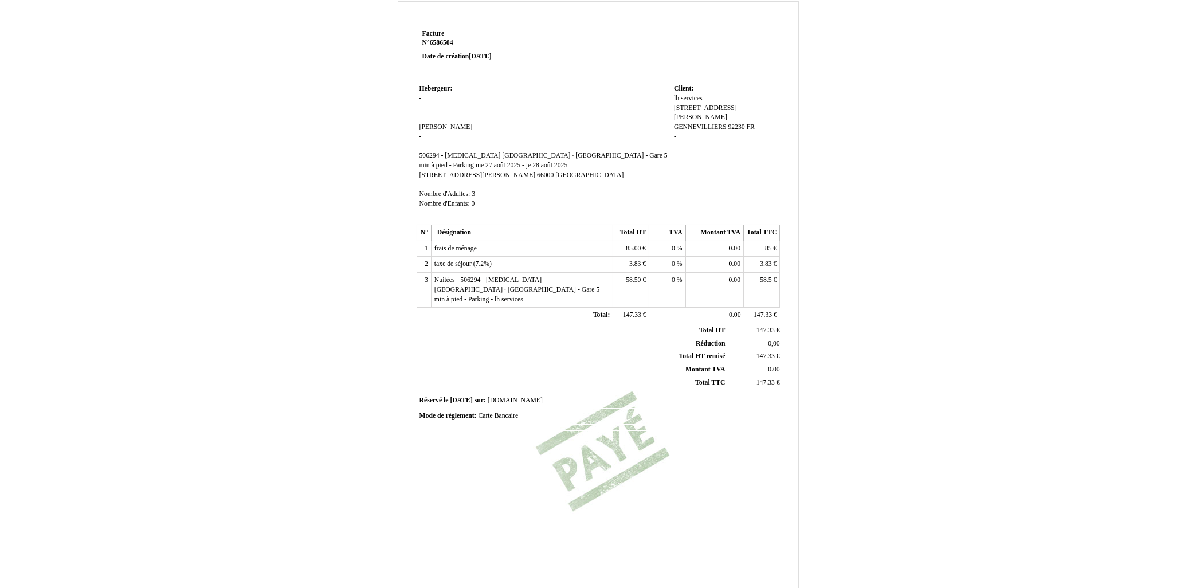
scroll to position [0, 0]
